Goal: Transaction & Acquisition: Purchase product/service

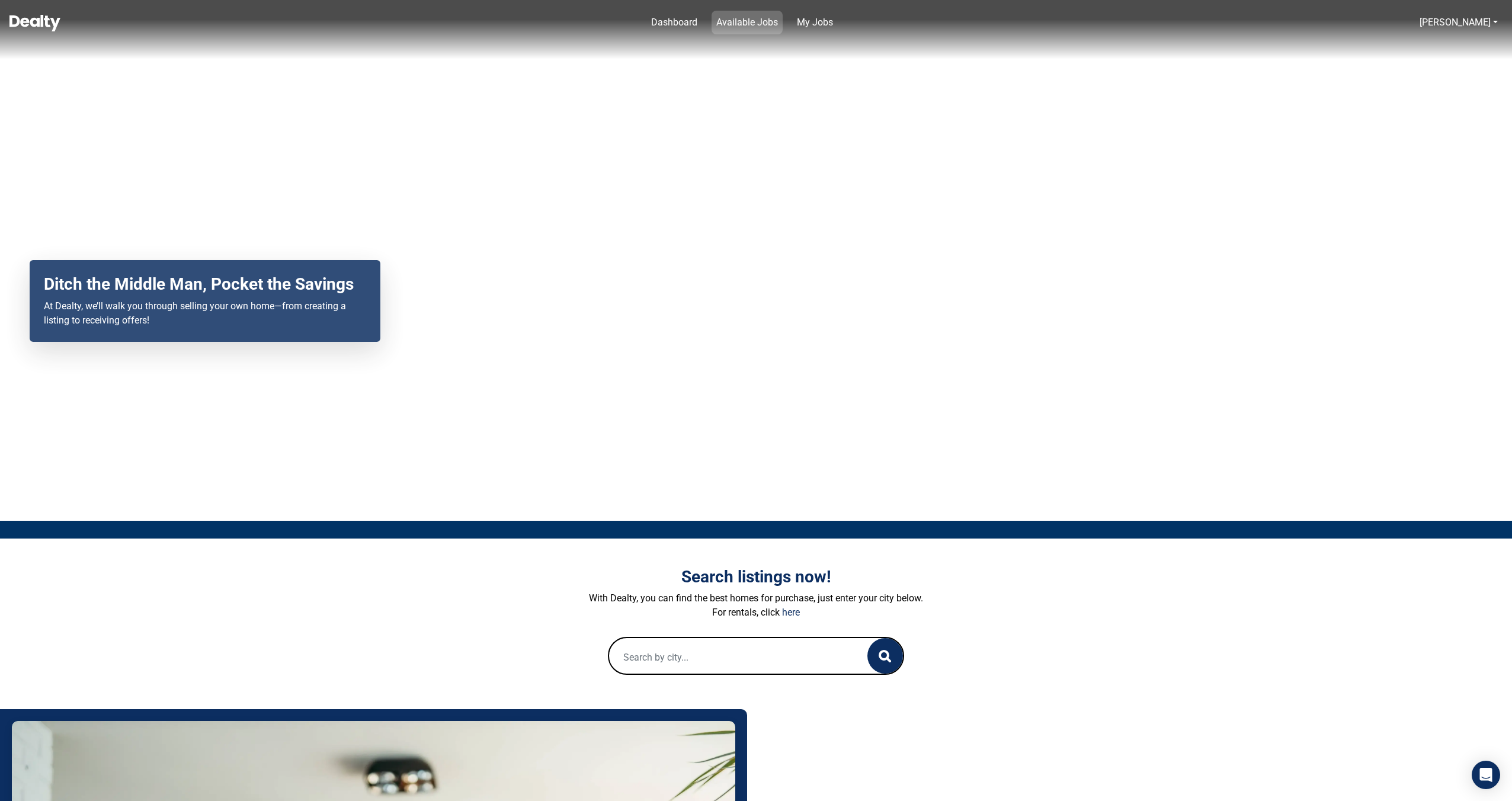
click at [740, 22] on link "Available Jobs" at bounding box center [747, 23] width 71 height 24
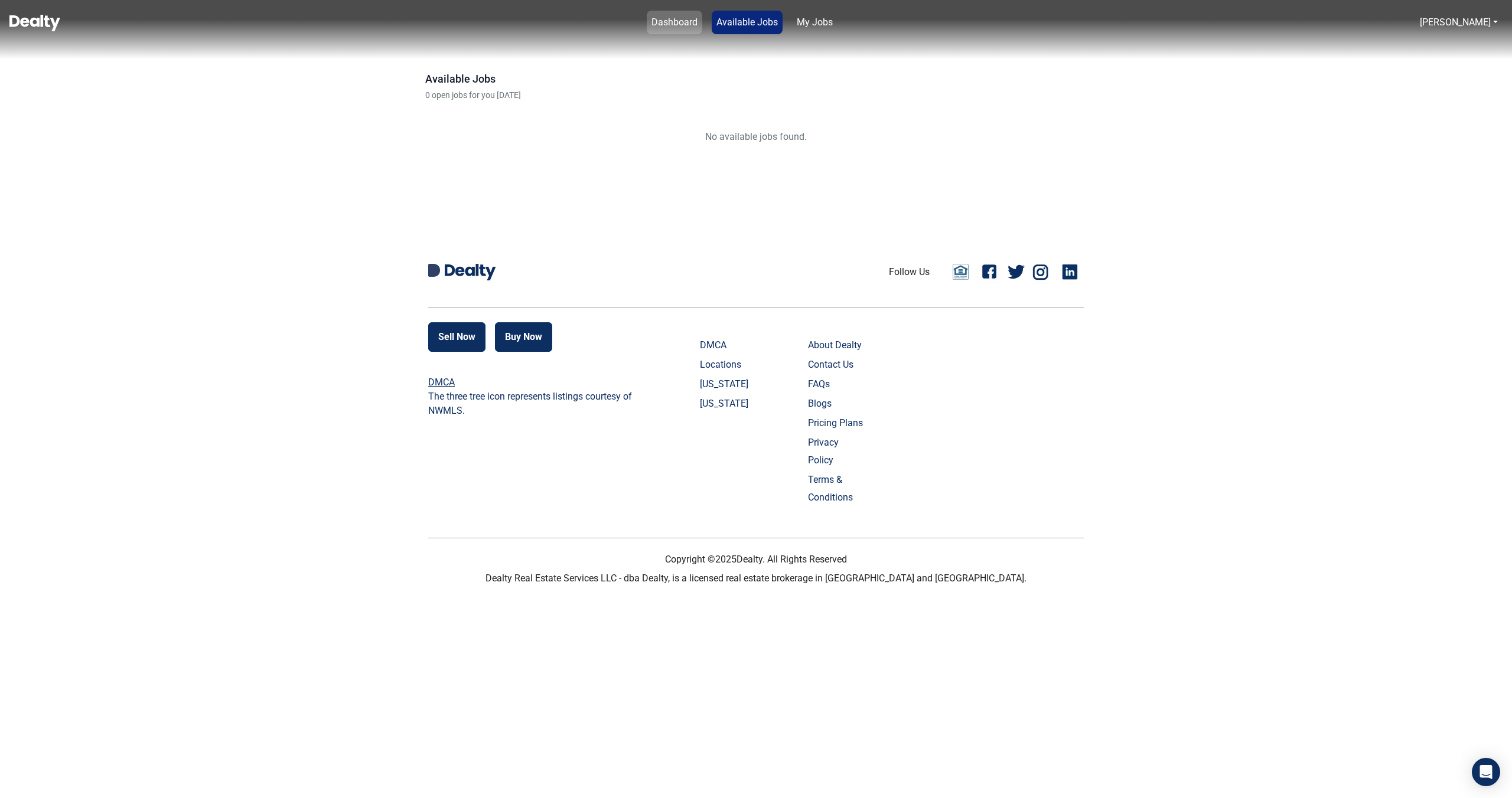
click at [702, 25] on link "Dashboard" at bounding box center [674, 23] width 56 height 24
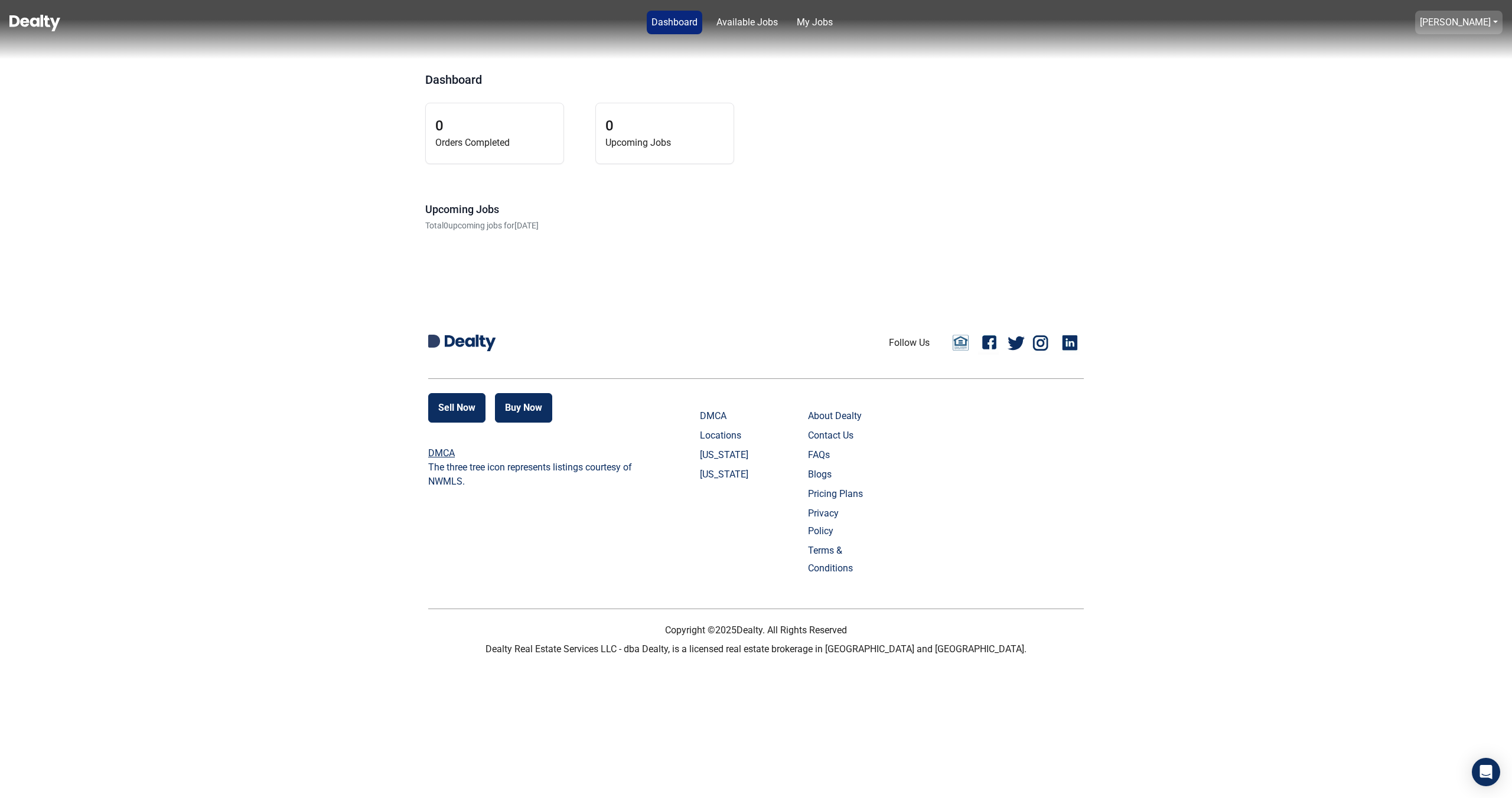
click at [1473, 28] on link "David" at bounding box center [1459, 23] width 88 height 24
click at [1422, 49] on button "Logout" at bounding box center [1420, 46] width 58 height 19
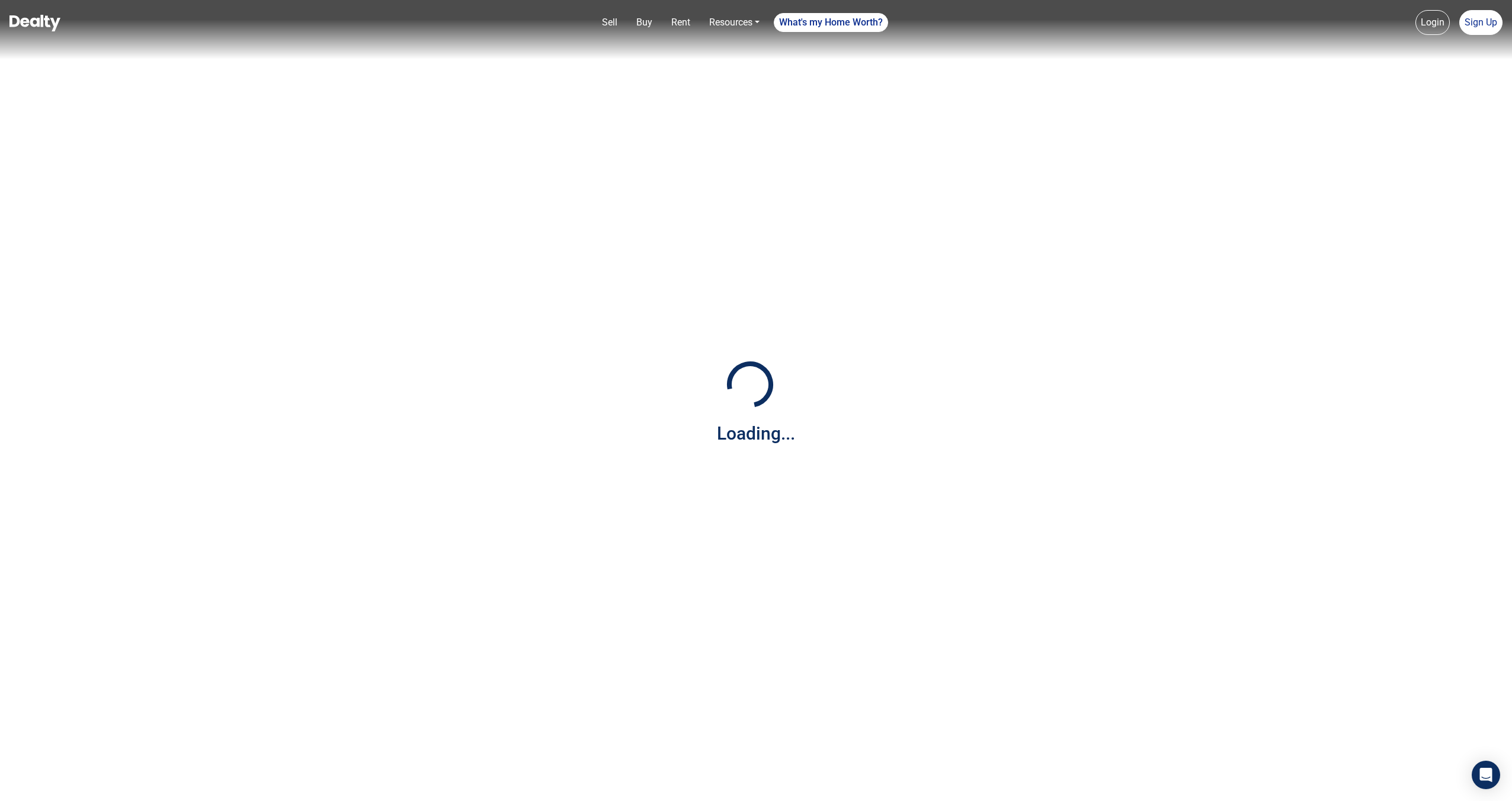
click at [45, 19] on img at bounding box center [35, 23] width 51 height 17
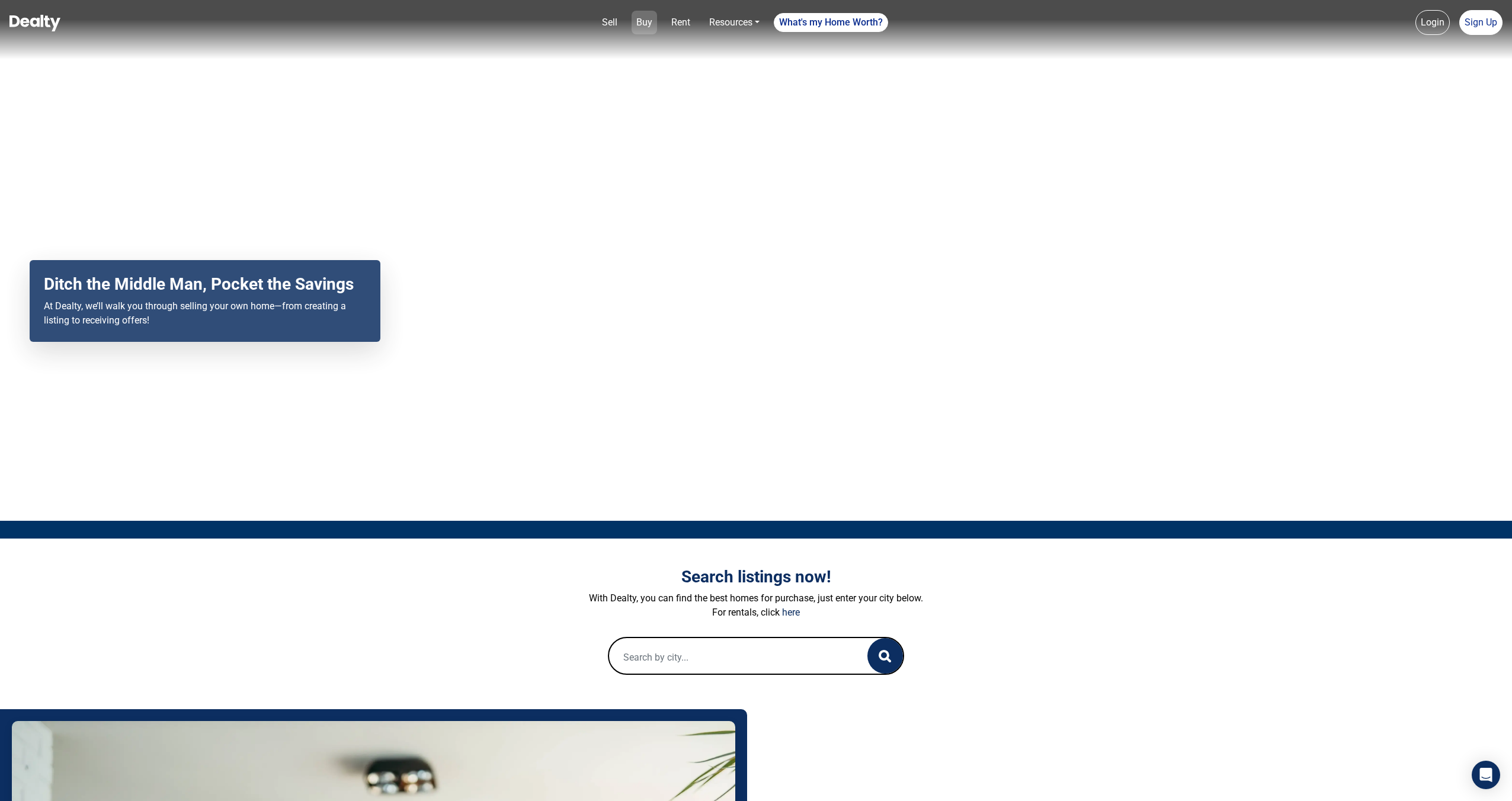
click at [640, 14] on link "Buy" at bounding box center [644, 23] width 25 height 24
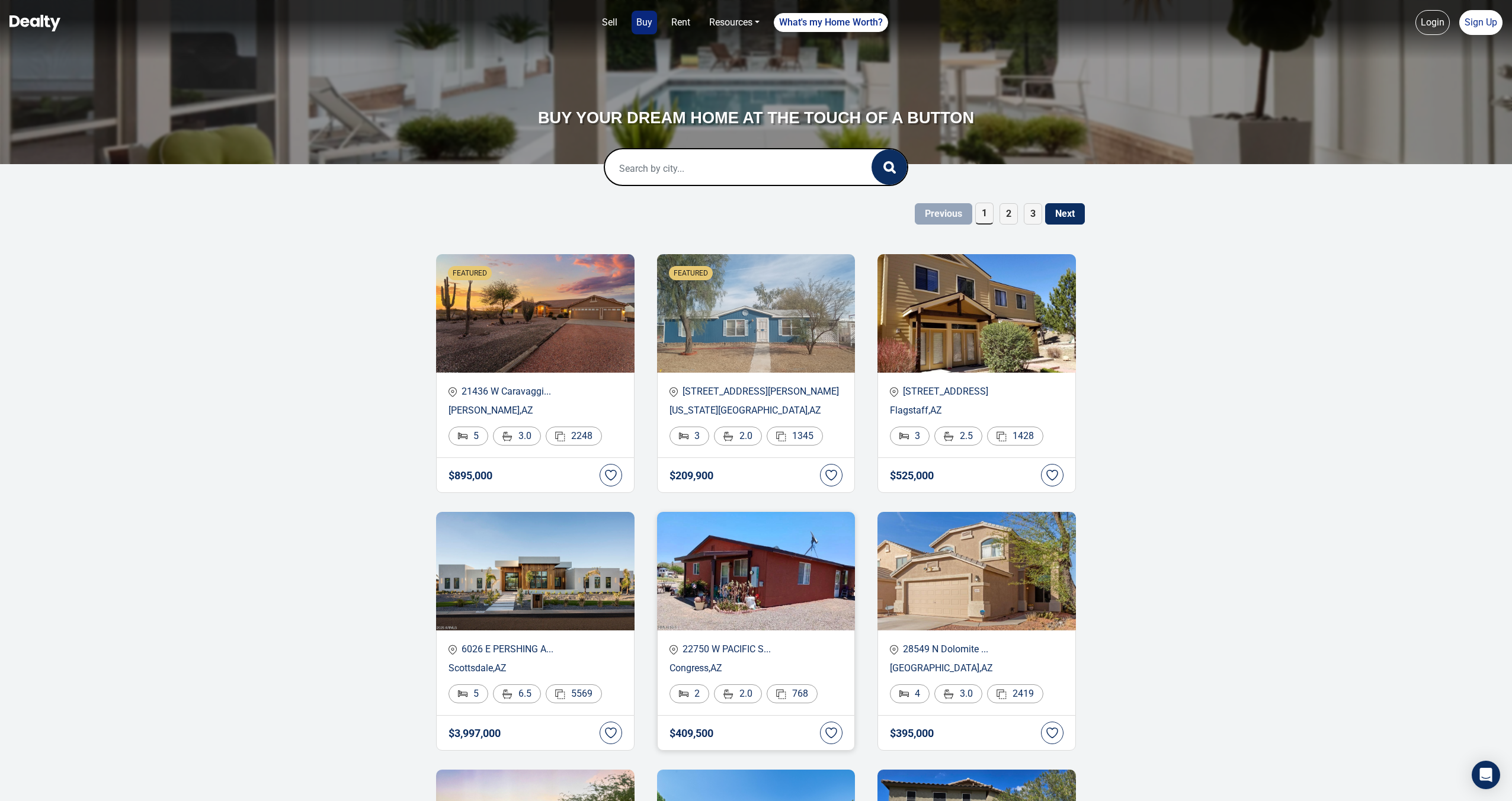
click at [697, 546] on img at bounding box center [756, 571] width 198 height 118
